Goal: Information Seeking & Learning: Find specific fact

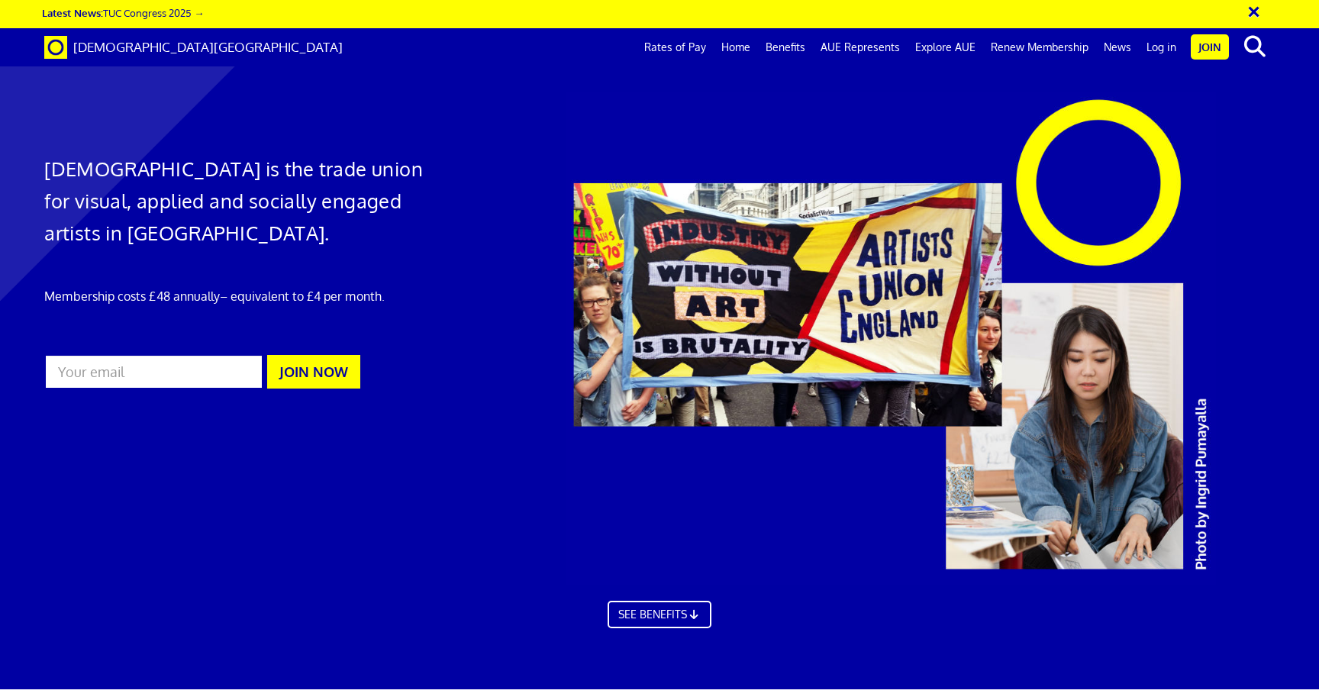
scroll to position [0, 18]
click at [701, 62] on link "Rates of Pay" at bounding box center [675, 47] width 77 height 38
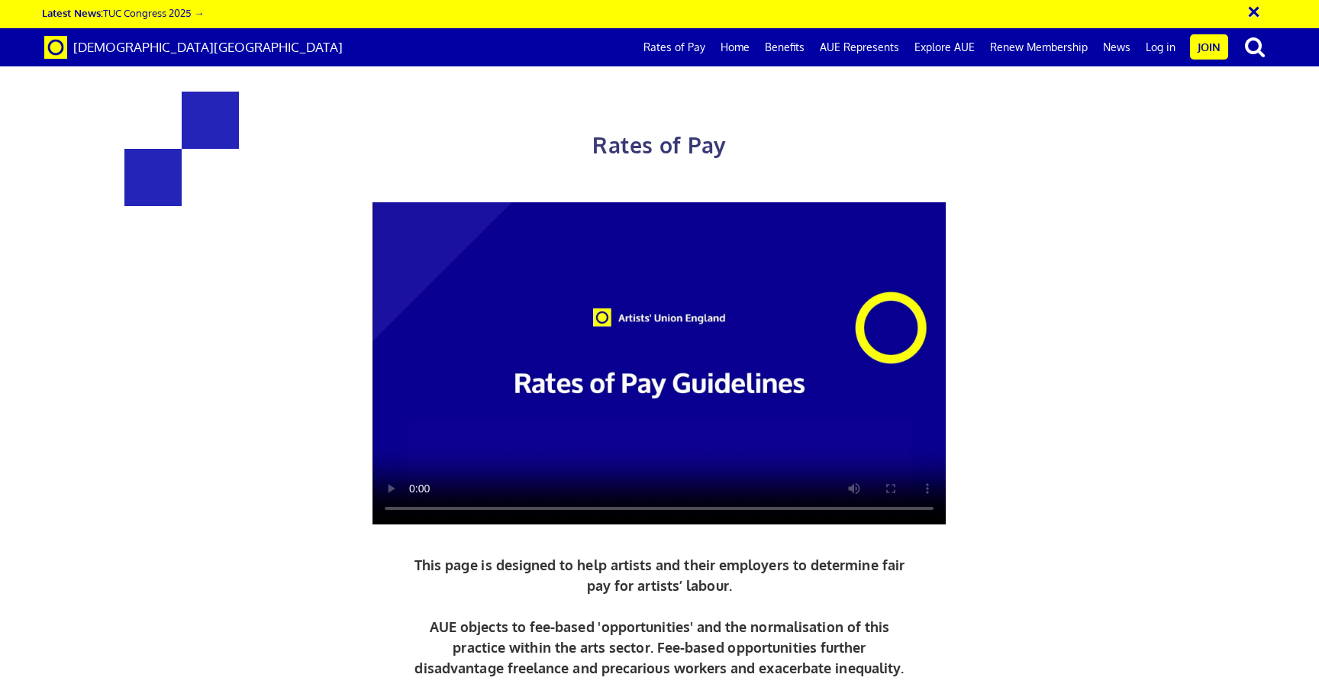
scroll to position [638, 0]
click at [693, 49] on link "Rates of Pay" at bounding box center [674, 47] width 77 height 38
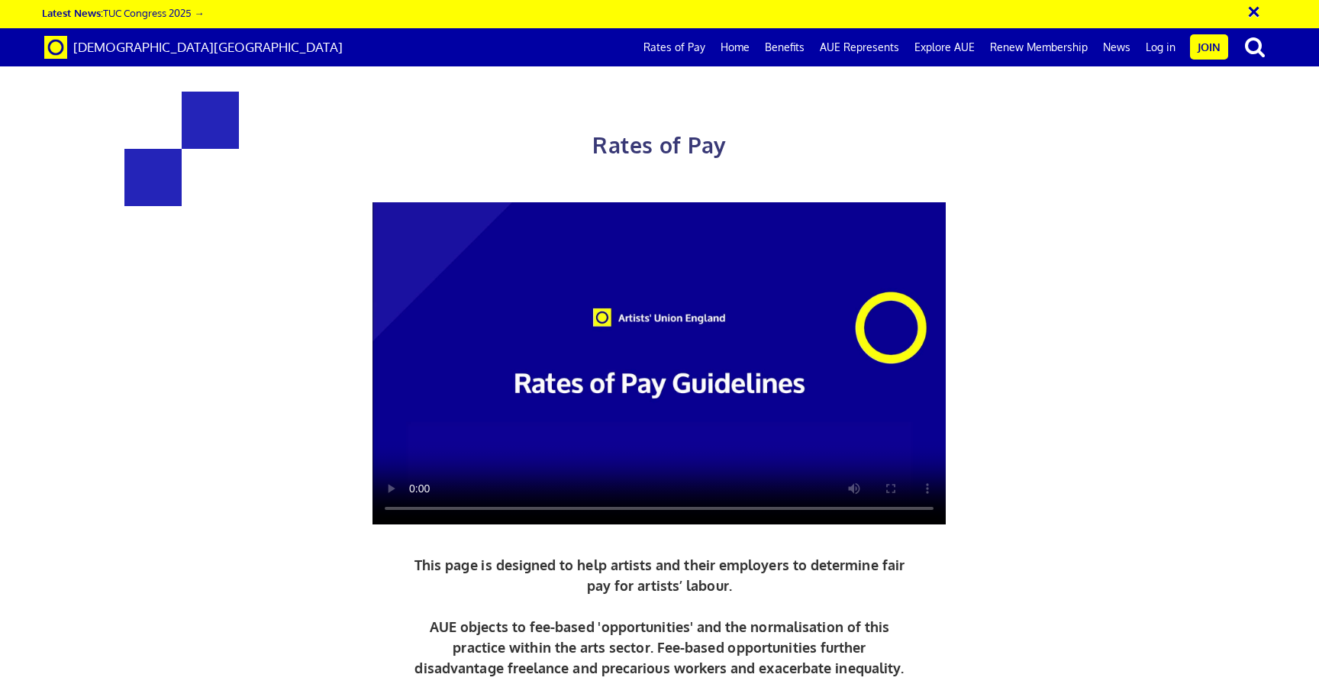
scroll to position [457, 0]
click at [1145, 349] on div "Rates of Pay This page is designed to help artists and their employers to deter…" at bounding box center [660, 421] width 1342 height 812
